Goal: Transaction & Acquisition: Purchase product/service

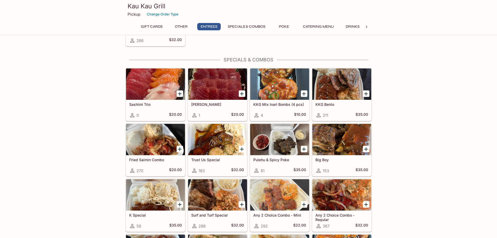
scroll to position [522, 0]
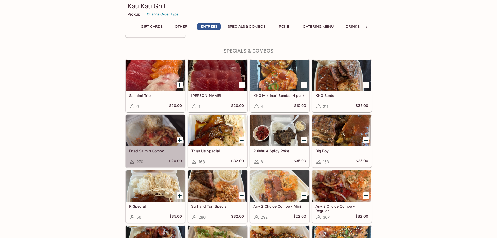
click at [156, 129] on div at bounding box center [155, 130] width 59 height 31
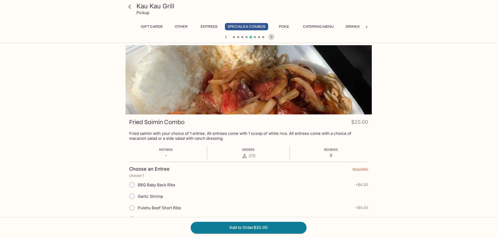
click at [273, 37] on icon "button" at bounding box center [271, 37] width 6 height 6
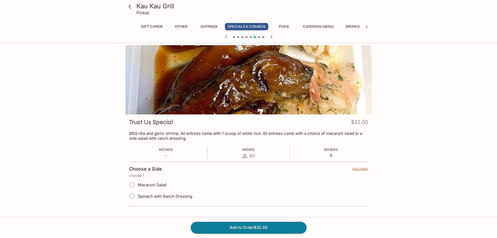
click at [273, 37] on icon "button" at bounding box center [271, 37] width 6 height 6
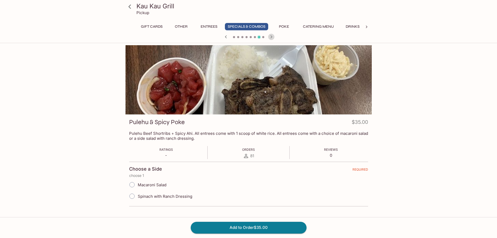
click at [273, 37] on icon "button" at bounding box center [271, 37] width 6 height 6
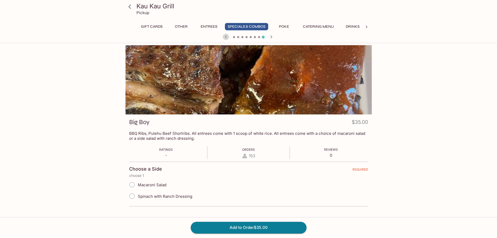
click at [227, 38] on icon "button" at bounding box center [226, 37] width 6 height 6
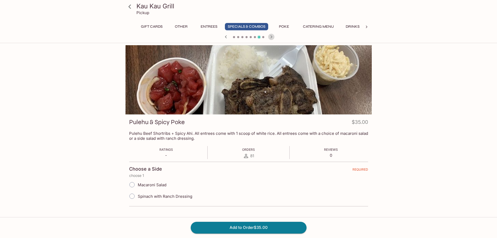
click at [273, 37] on icon "button" at bounding box center [271, 37] width 6 height 6
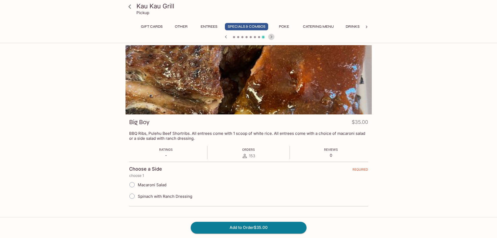
click at [273, 37] on icon "button" at bounding box center [271, 37] width 6 height 6
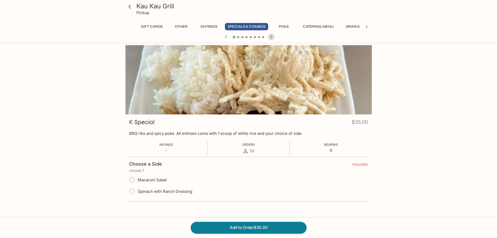
click at [273, 37] on icon "button" at bounding box center [271, 37] width 6 height 6
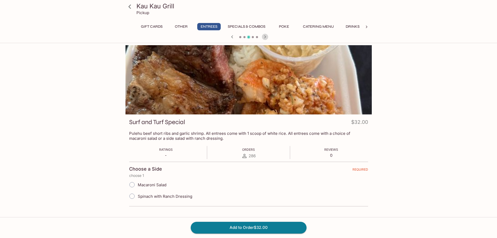
click at [266, 36] on icon "button" at bounding box center [265, 37] width 6 height 6
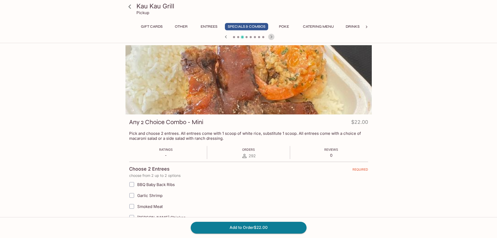
click at [273, 38] on icon "button" at bounding box center [271, 37] width 6 height 6
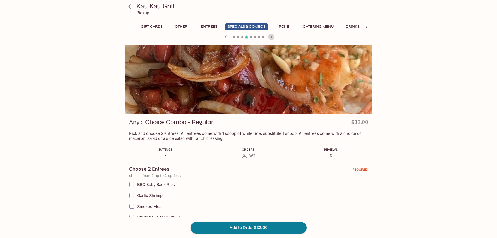
click at [273, 38] on icon "button" at bounding box center [271, 37] width 6 height 6
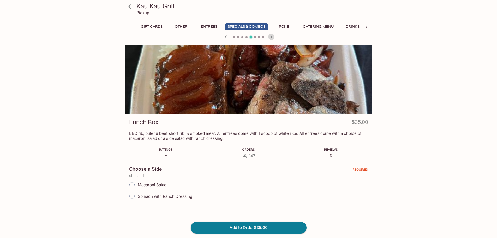
click at [273, 38] on icon "button" at bounding box center [271, 37] width 6 height 6
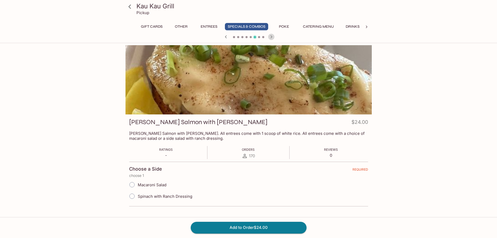
click at [273, 38] on icon "button" at bounding box center [271, 37] width 6 height 6
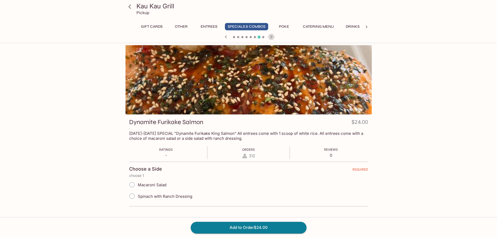
click at [273, 38] on icon "button" at bounding box center [271, 37] width 6 height 6
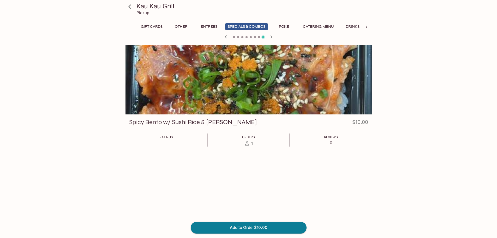
click at [273, 38] on icon "button" at bounding box center [271, 37] width 6 height 6
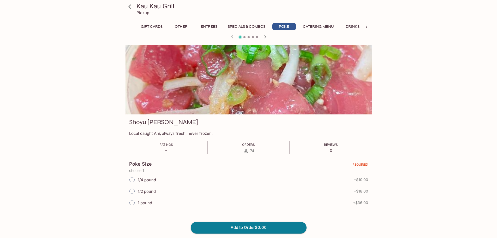
click at [273, 38] on div at bounding box center [248, 37] width 251 height 8
click at [265, 38] on icon "button" at bounding box center [265, 37] width 6 height 6
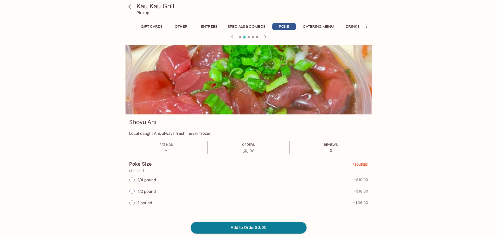
click at [265, 38] on icon "button" at bounding box center [265, 37] width 6 height 6
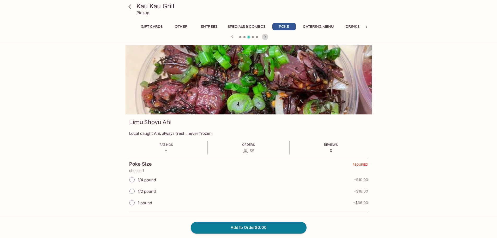
click at [265, 38] on icon "button" at bounding box center [265, 37] width 6 height 6
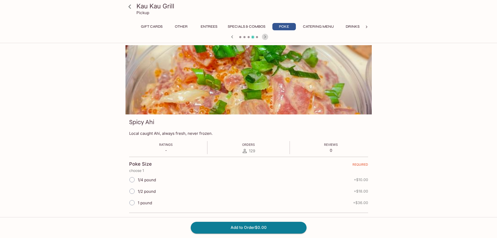
click at [265, 38] on icon "button" at bounding box center [265, 37] width 6 height 6
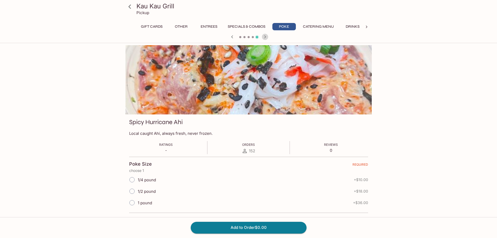
click at [265, 38] on icon "button" at bounding box center [265, 37] width 6 height 6
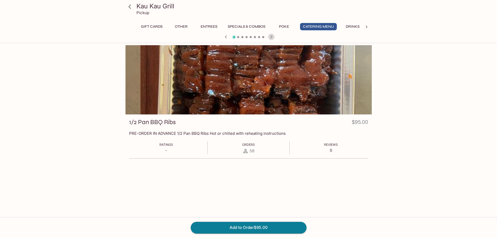
click at [271, 37] on icon "button" at bounding box center [271, 37] width 6 height 6
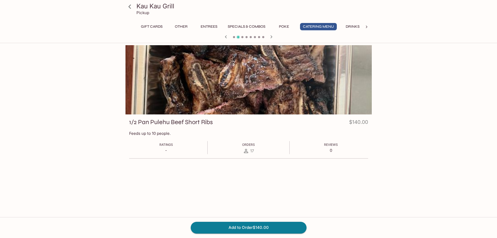
click at [271, 37] on icon "button" at bounding box center [271, 37] width 6 height 6
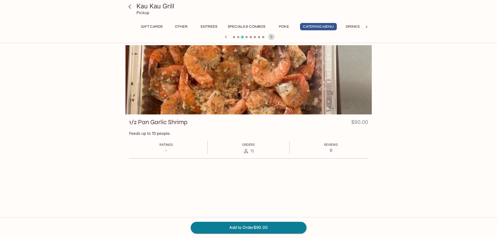
click at [271, 37] on icon "button" at bounding box center [271, 37] width 6 height 6
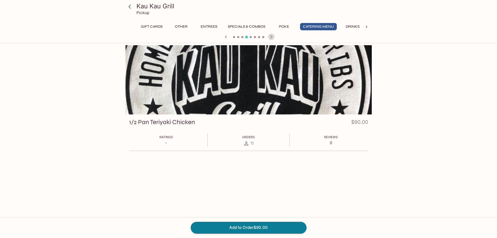
click at [271, 37] on icon "button" at bounding box center [271, 37] width 6 height 6
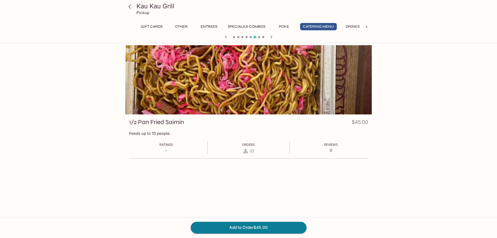
click at [355, 26] on button "Drinks" at bounding box center [352, 26] width 23 height 7
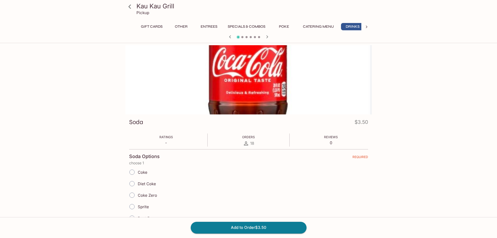
scroll to position [0, 4]
click at [177, 26] on button "Other" at bounding box center [178, 26] width 23 height 7
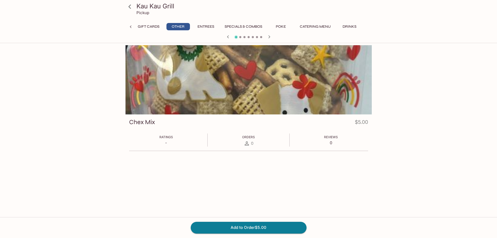
click at [200, 26] on button "Entrees" at bounding box center [205, 26] width 23 height 7
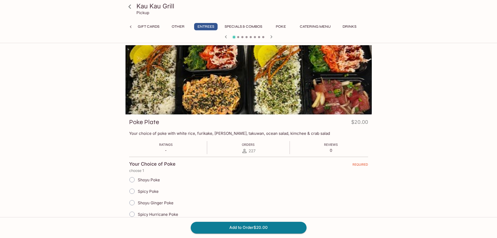
click at [130, 7] on icon at bounding box center [129, 6] width 9 height 9
